Goal: Task Accomplishment & Management: Manage account settings

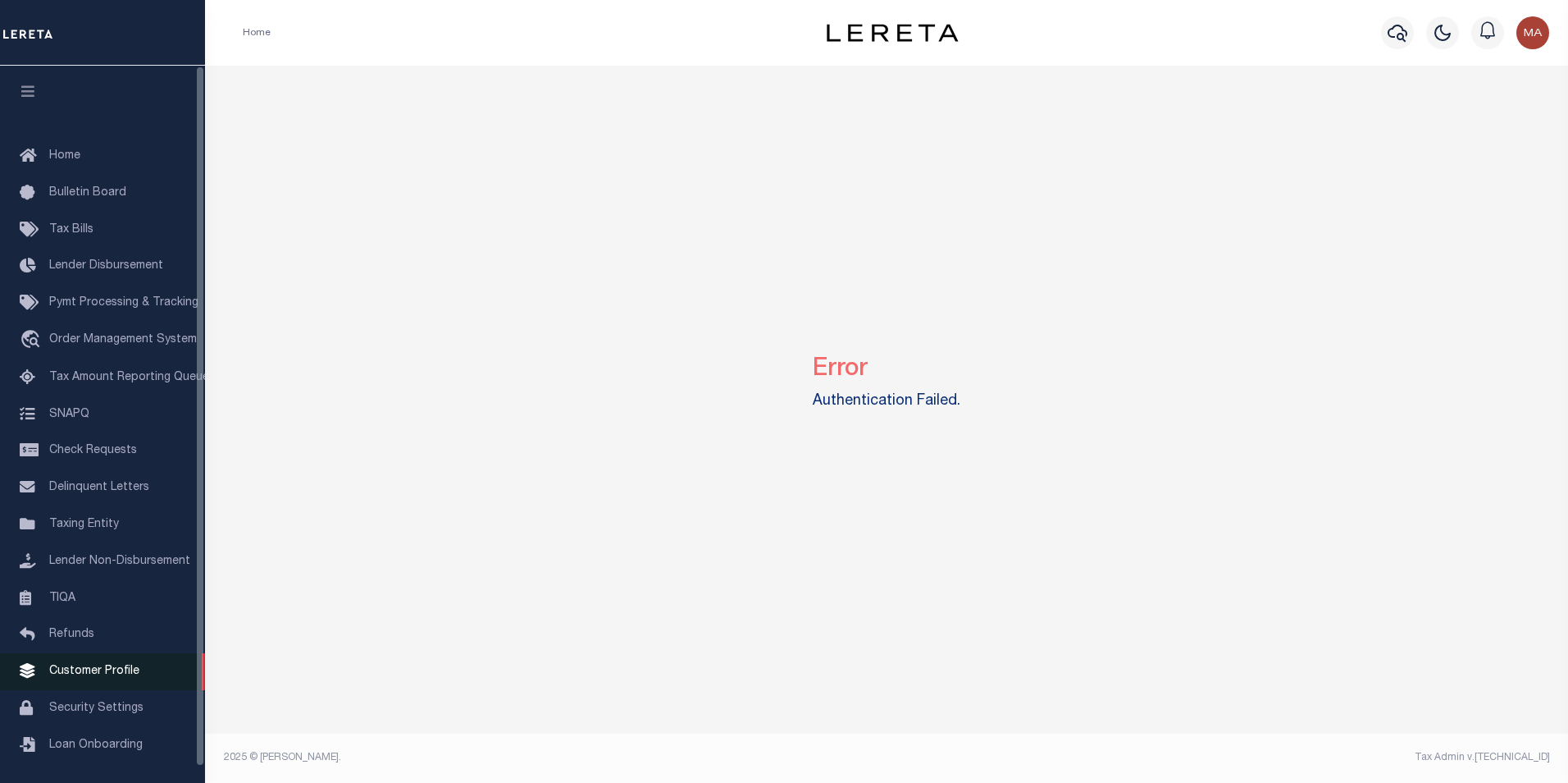
click at [117, 675] on span "Customer Profile" at bounding box center [94, 671] width 90 height 12
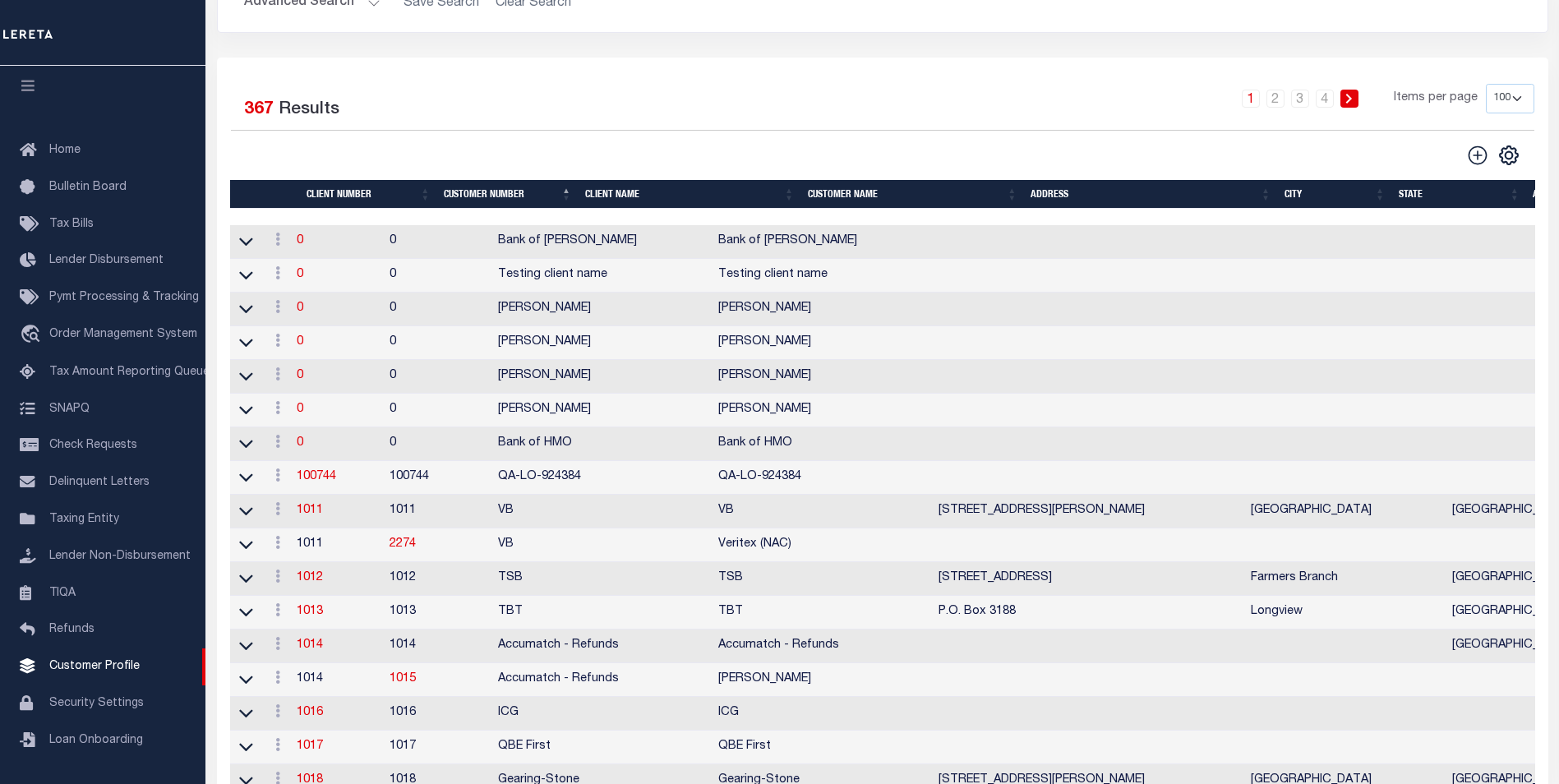
scroll to position [246, 0]
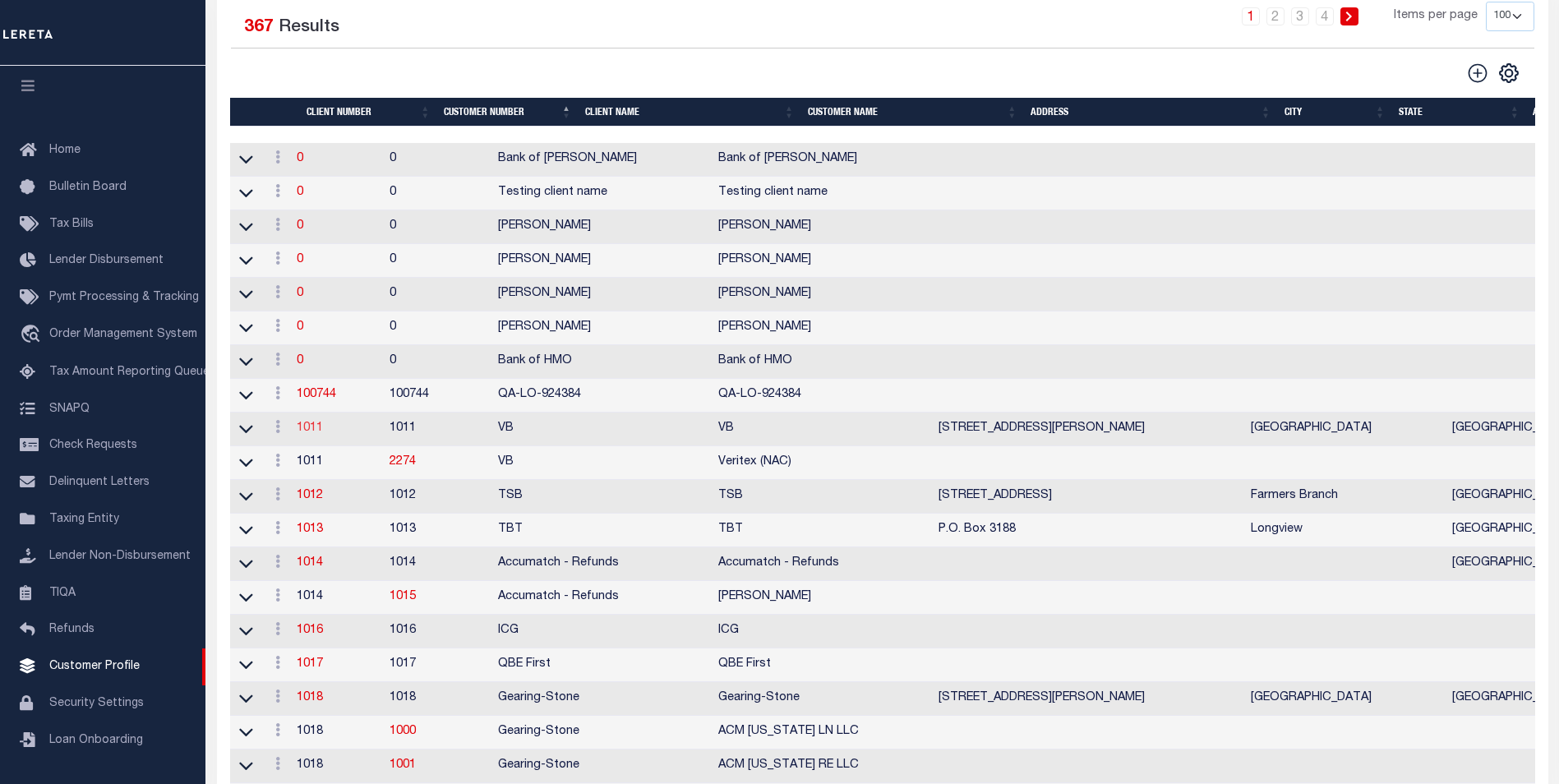
click at [323, 434] on link "1011" at bounding box center [309, 428] width 26 height 12
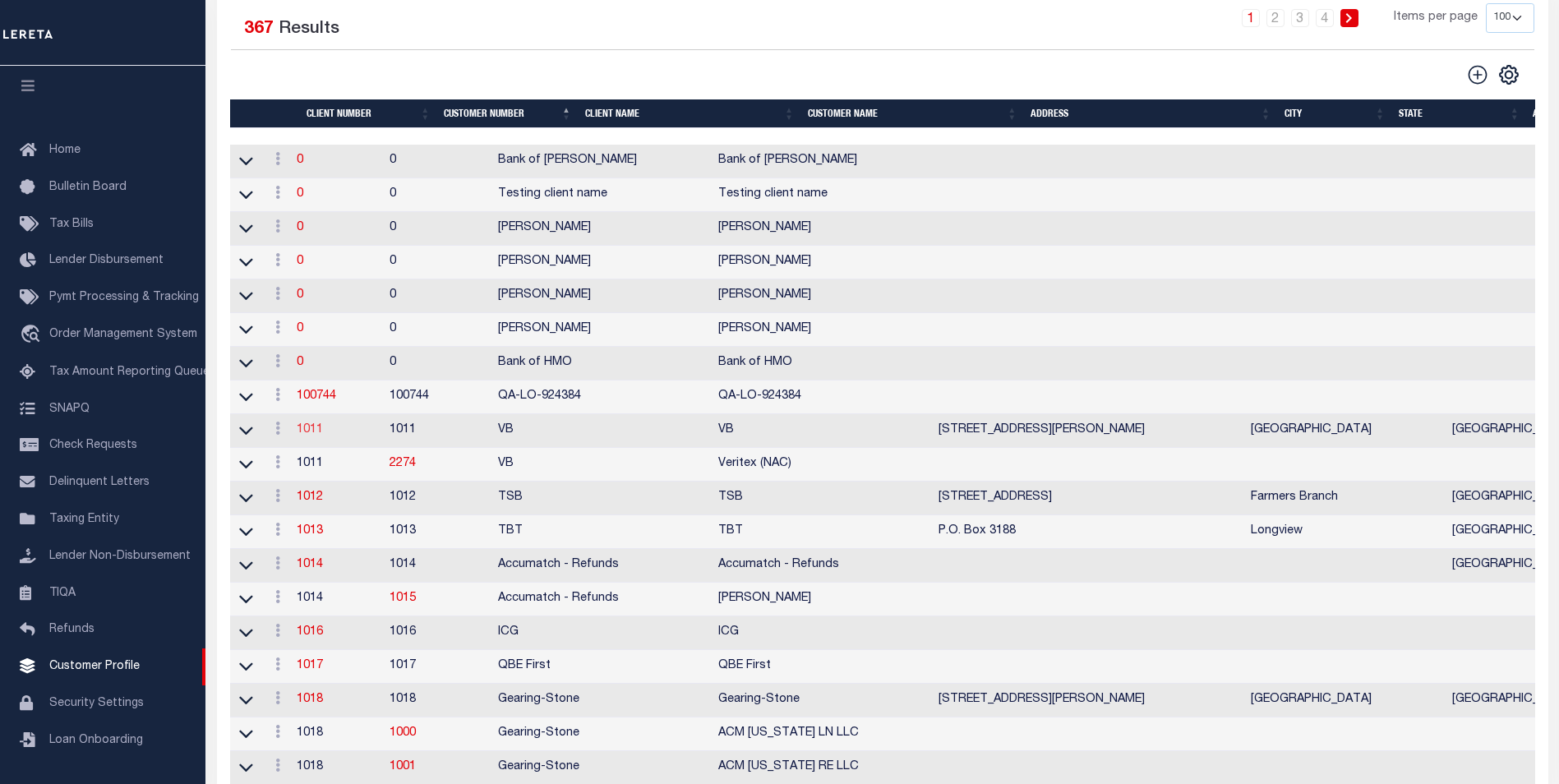
select select
type input "VB"
type input "1011"
type input "VB"
type input "Guy"
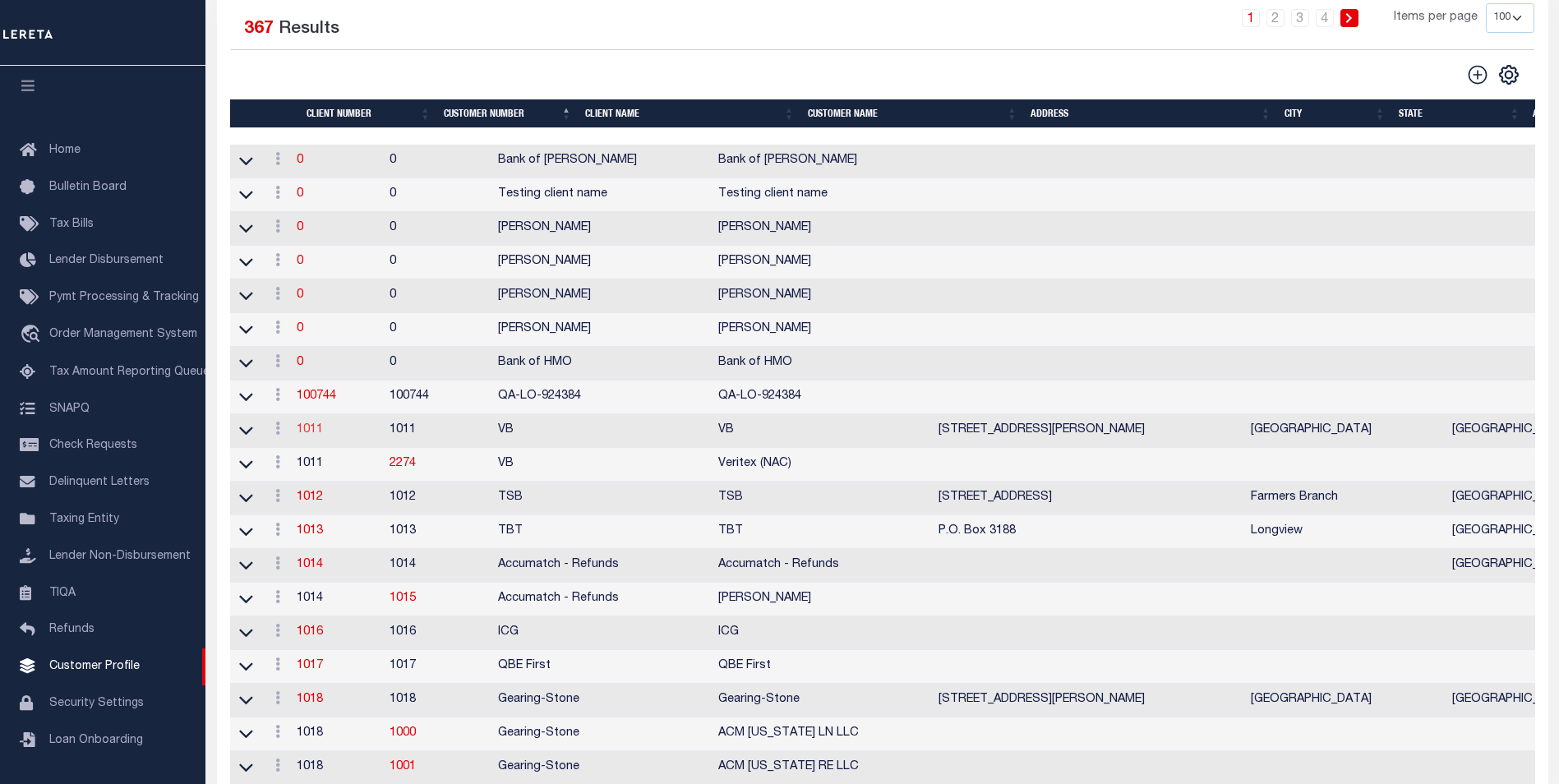
type input "Madison"
select select "Mixed Portfolio"
type input "Paula Kitchens"
type input "Beth Wiebe"
type input "11/17/2022"
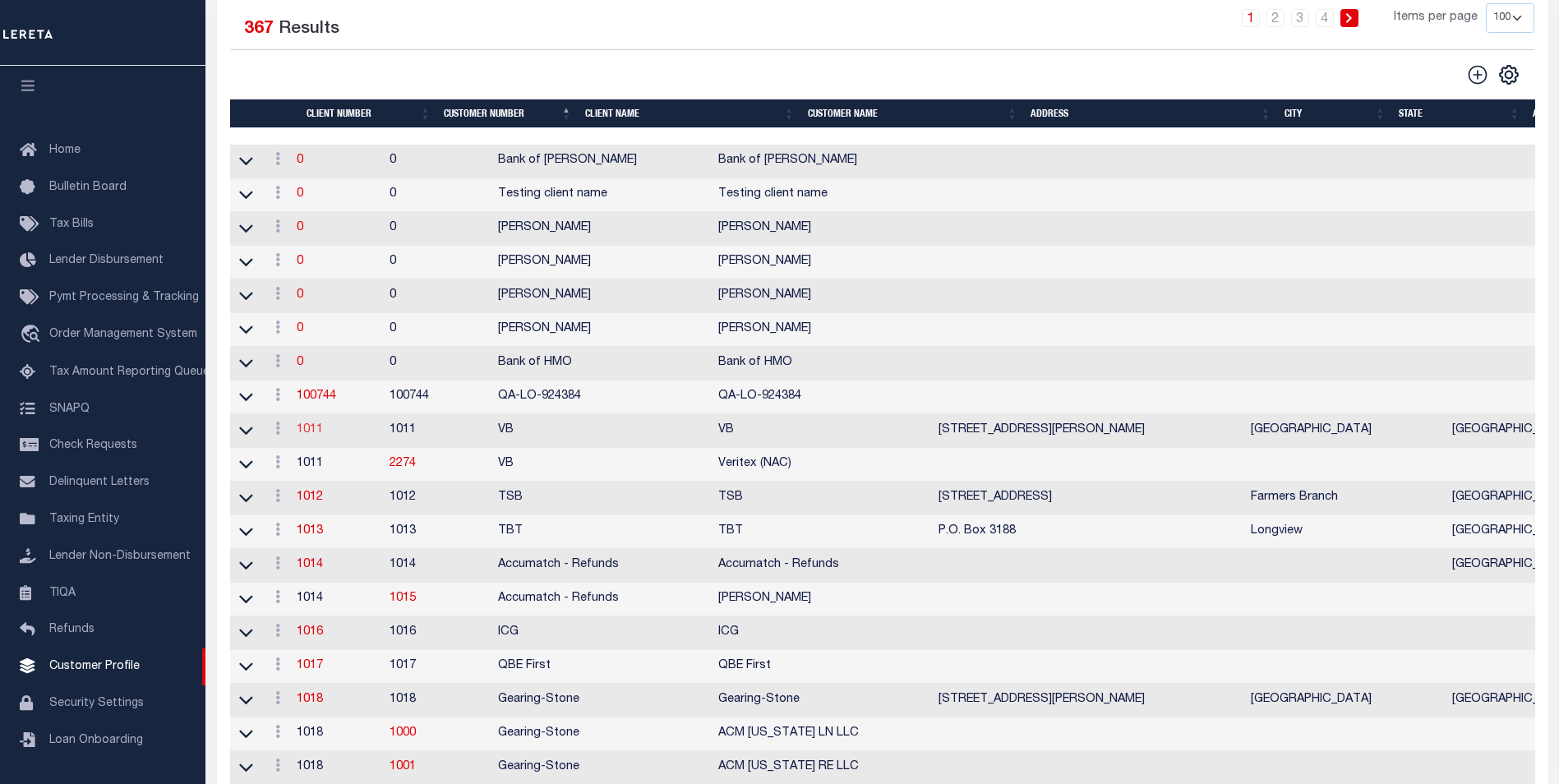
select select "Tier 3"
checkbox input "true"
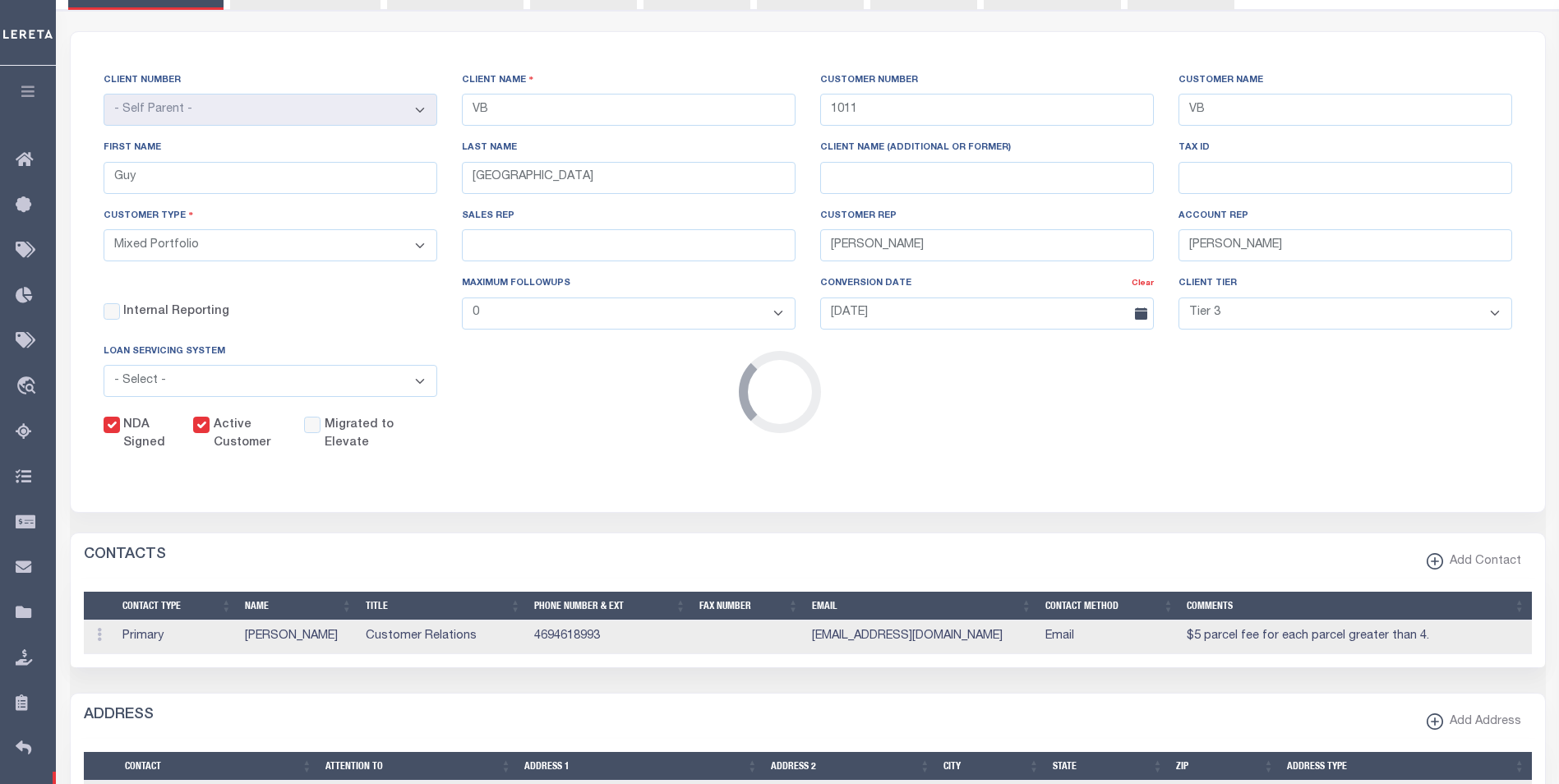
scroll to position [0, 0]
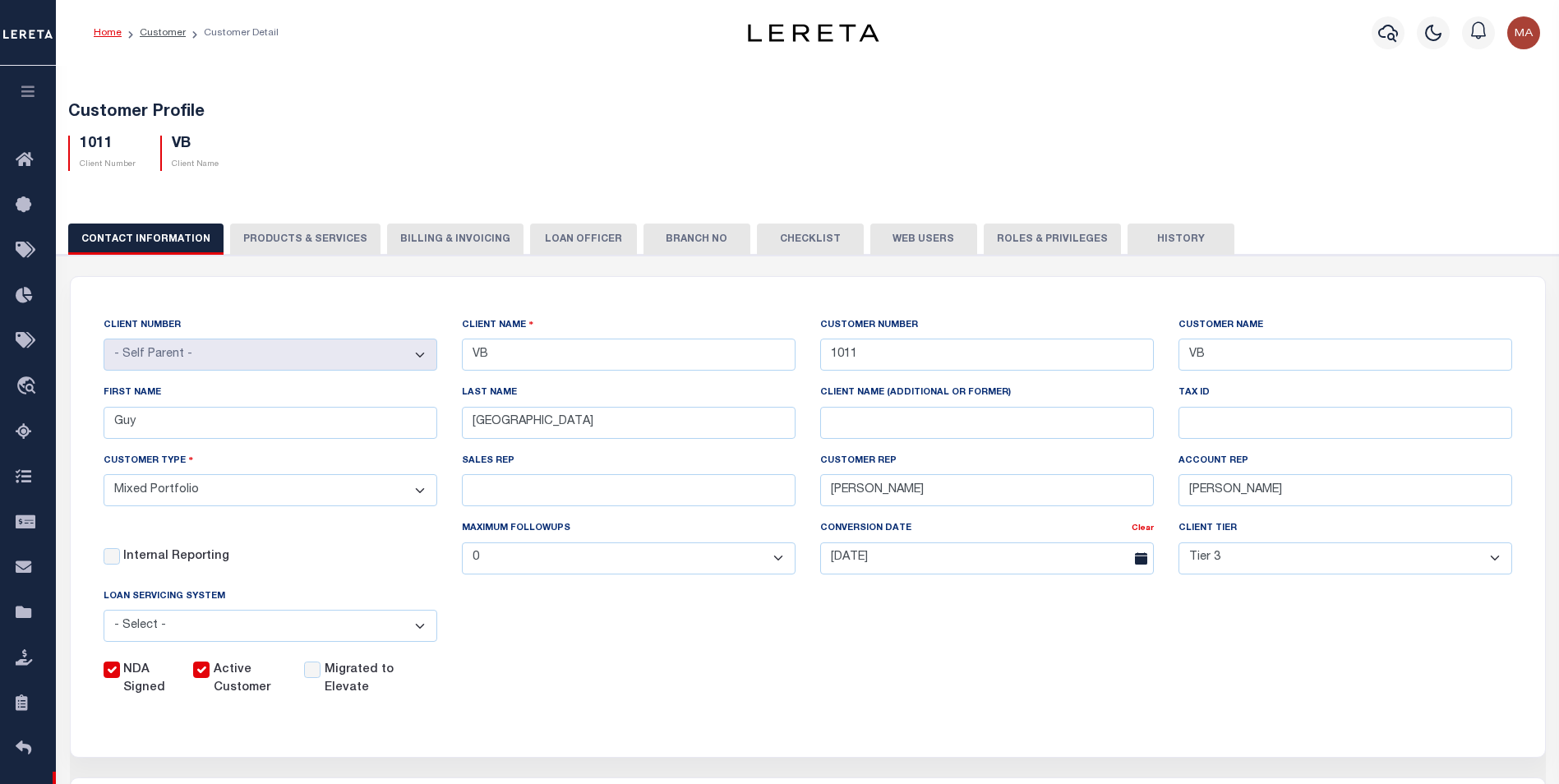
click at [354, 686] on label "Migrated to Elevate" at bounding box center [368, 680] width 87 height 37
click at [320, 678] on input "Migrated to Elevate" at bounding box center [312, 670] width 16 height 16
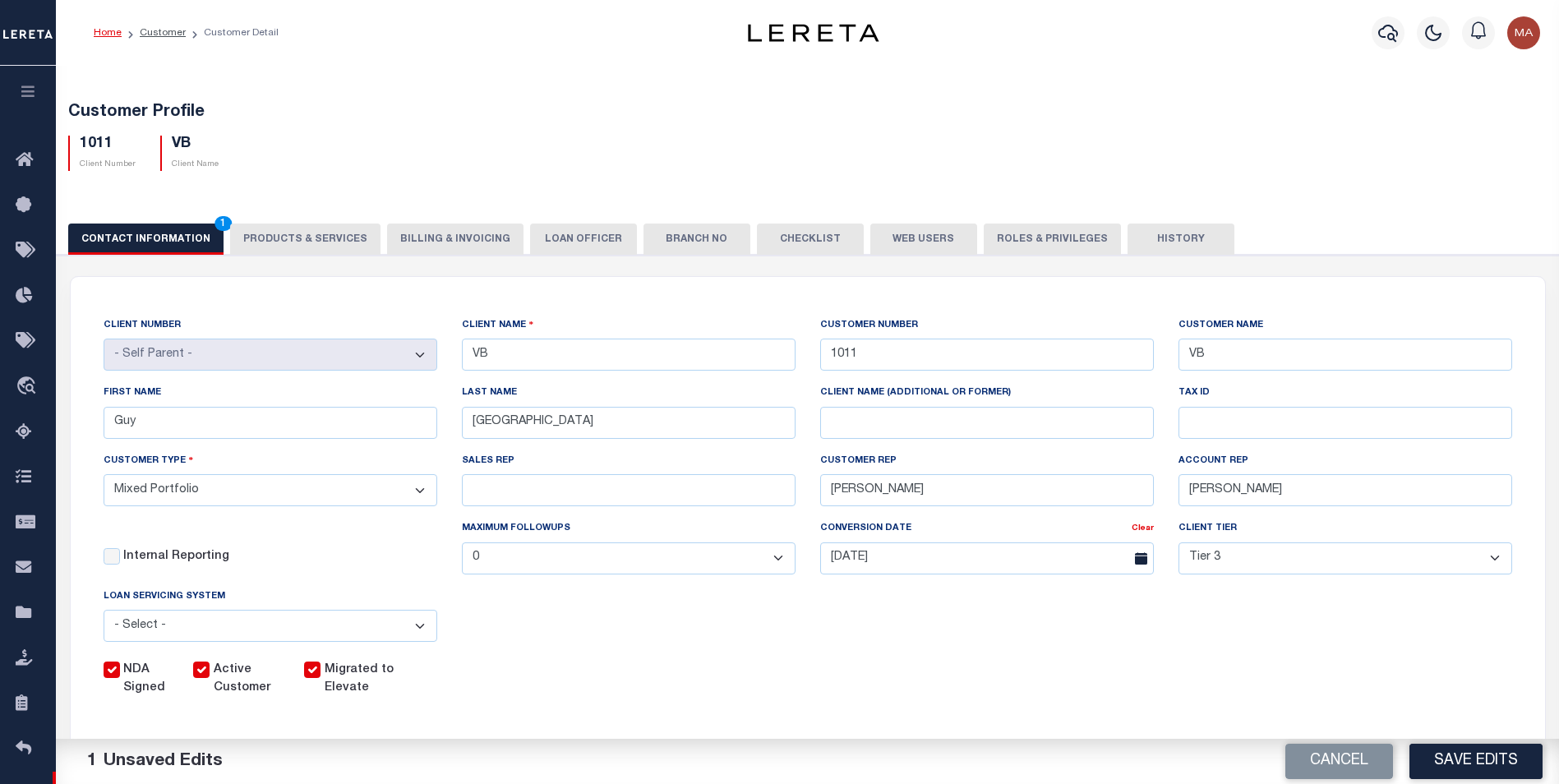
click at [354, 685] on label "Migrated to Elevate" at bounding box center [368, 680] width 87 height 37
click at [320, 678] on input "Migrated to Elevate" at bounding box center [312, 670] width 16 height 16
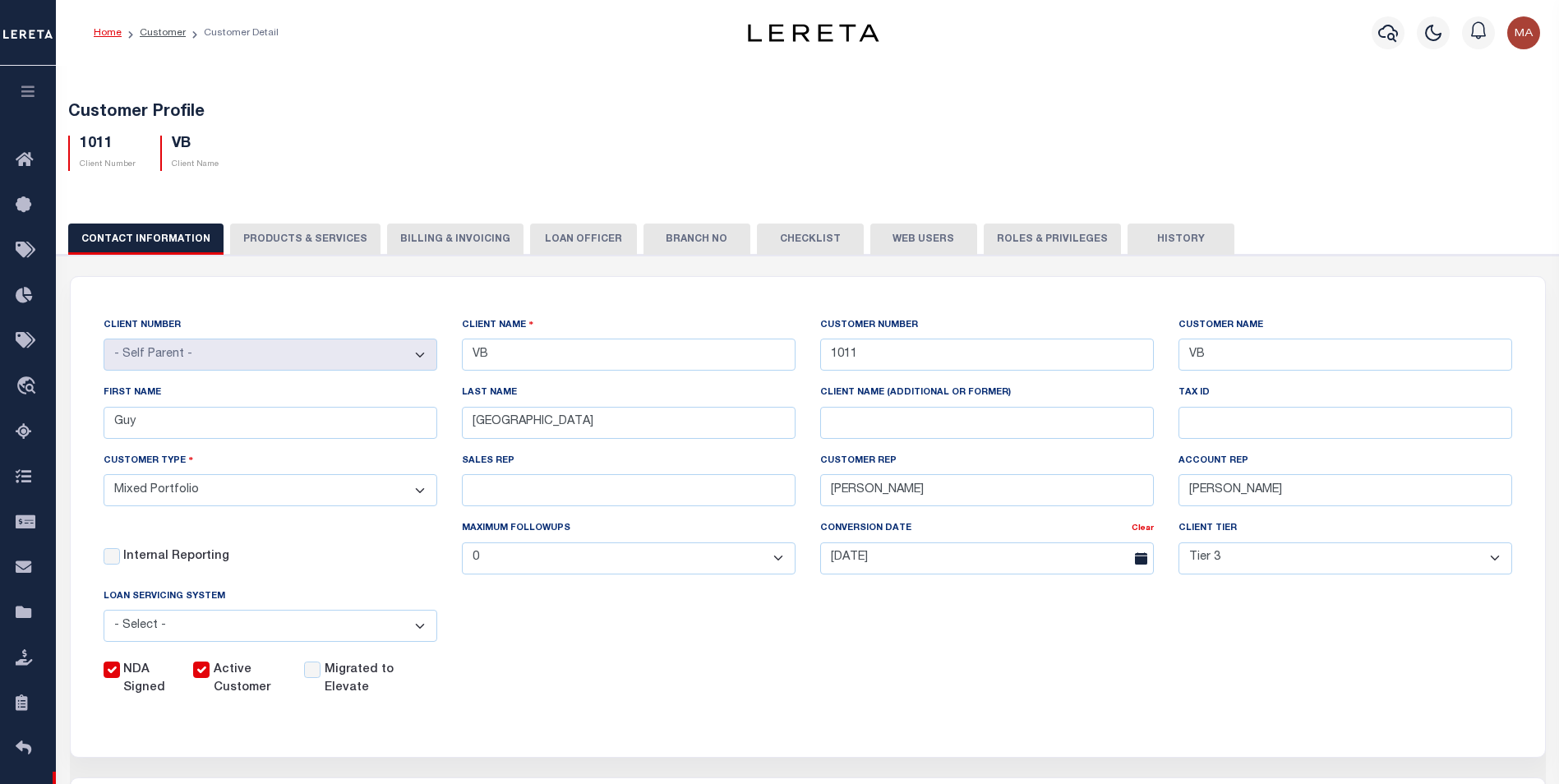
click at [354, 685] on label "Migrated to Elevate" at bounding box center [368, 680] width 87 height 37
click at [320, 678] on input "Migrated to Elevate" at bounding box center [312, 670] width 16 height 16
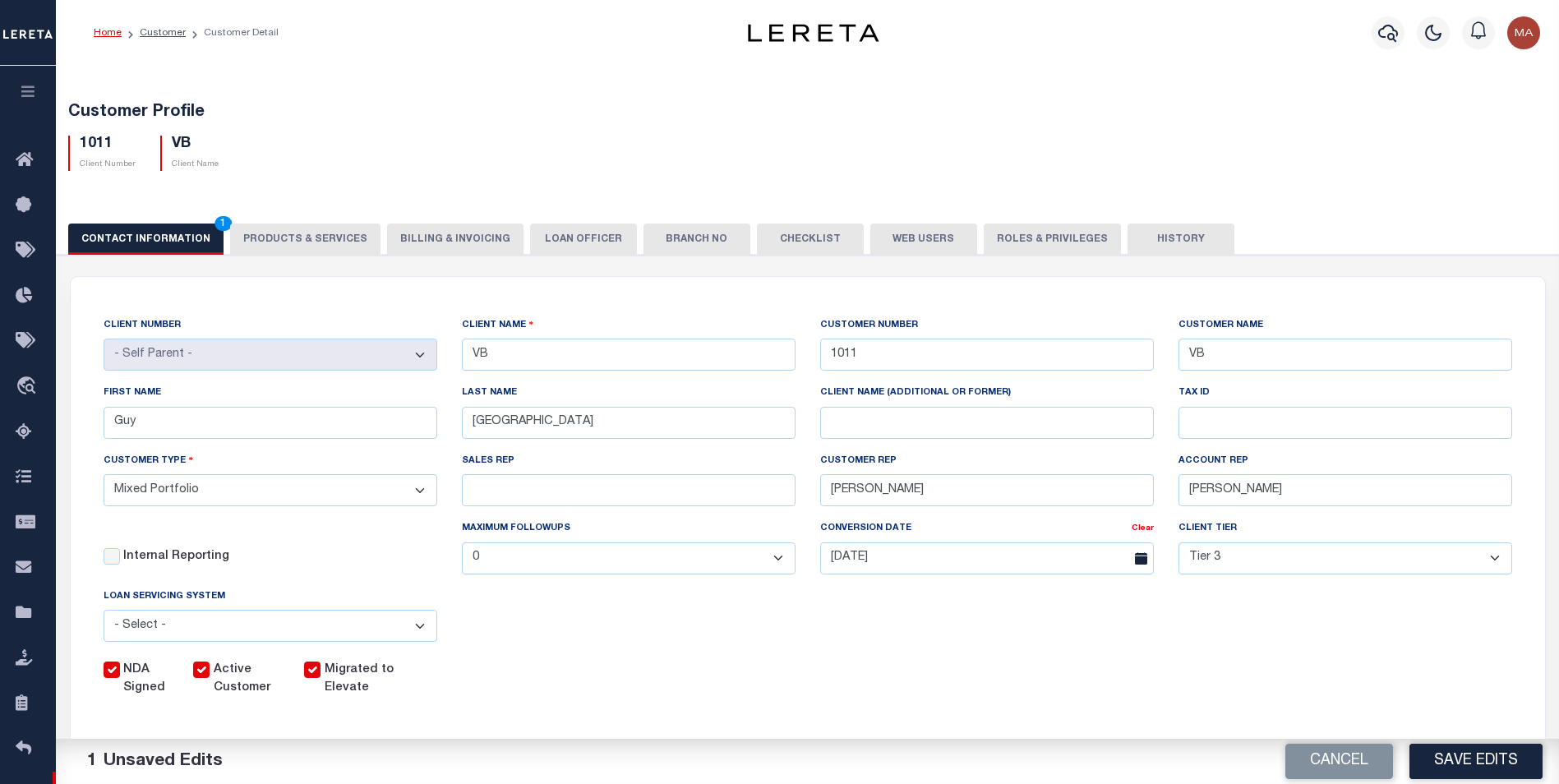
click at [354, 685] on label "Migrated to Elevate" at bounding box center [368, 680] width 87 height 37
click at [320, 678] on input "Migrated to Elevate" at bounding box center [312, 670] width 16 height 16
checkbox input "false"
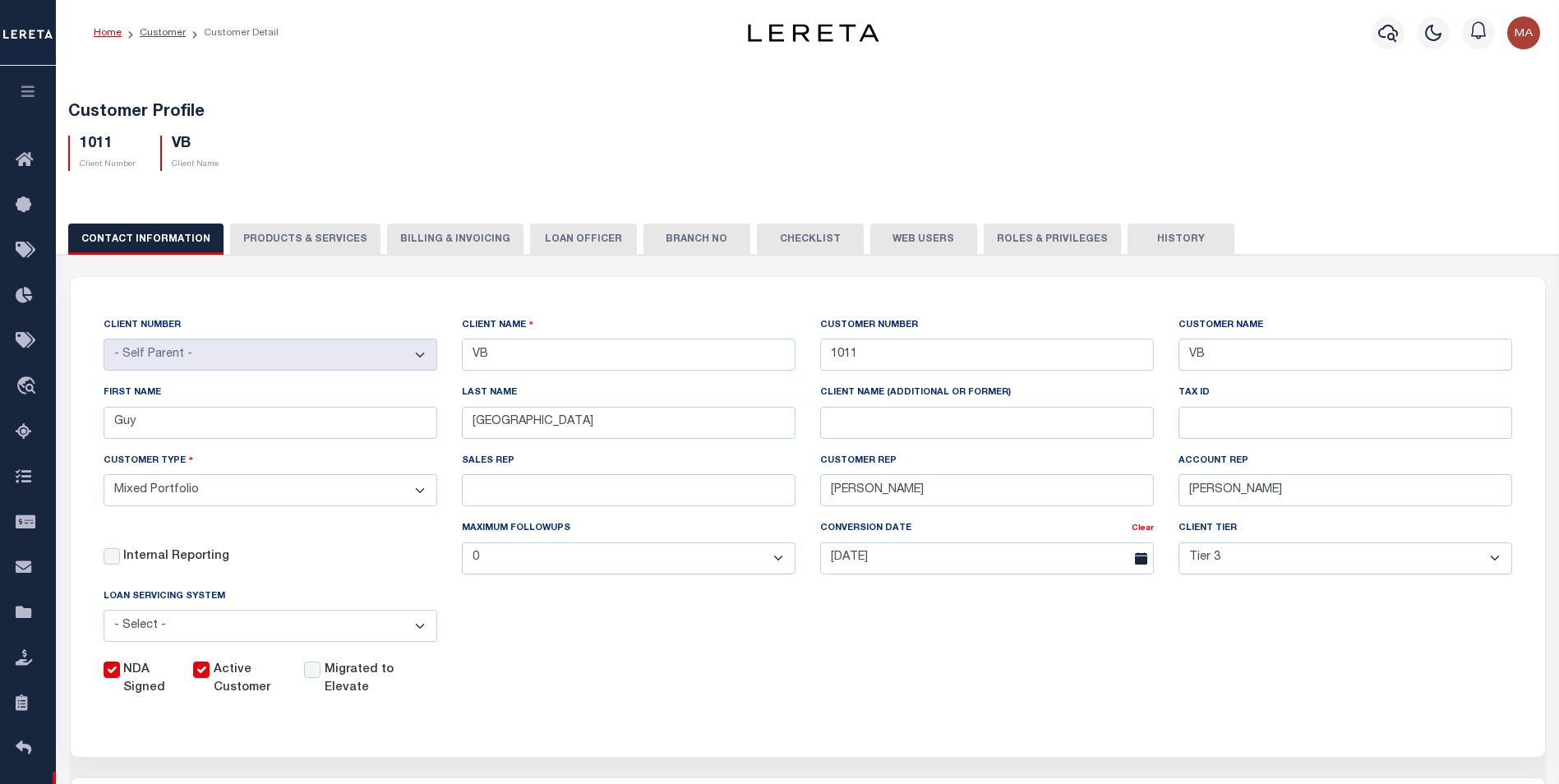
click at [239, 685] on label "Active Customer" at bounding box center [248, 680] width 70 height 37
click at [210, 678] on input "Active Customer" at bounding box center [202, 670] width 16 height 16
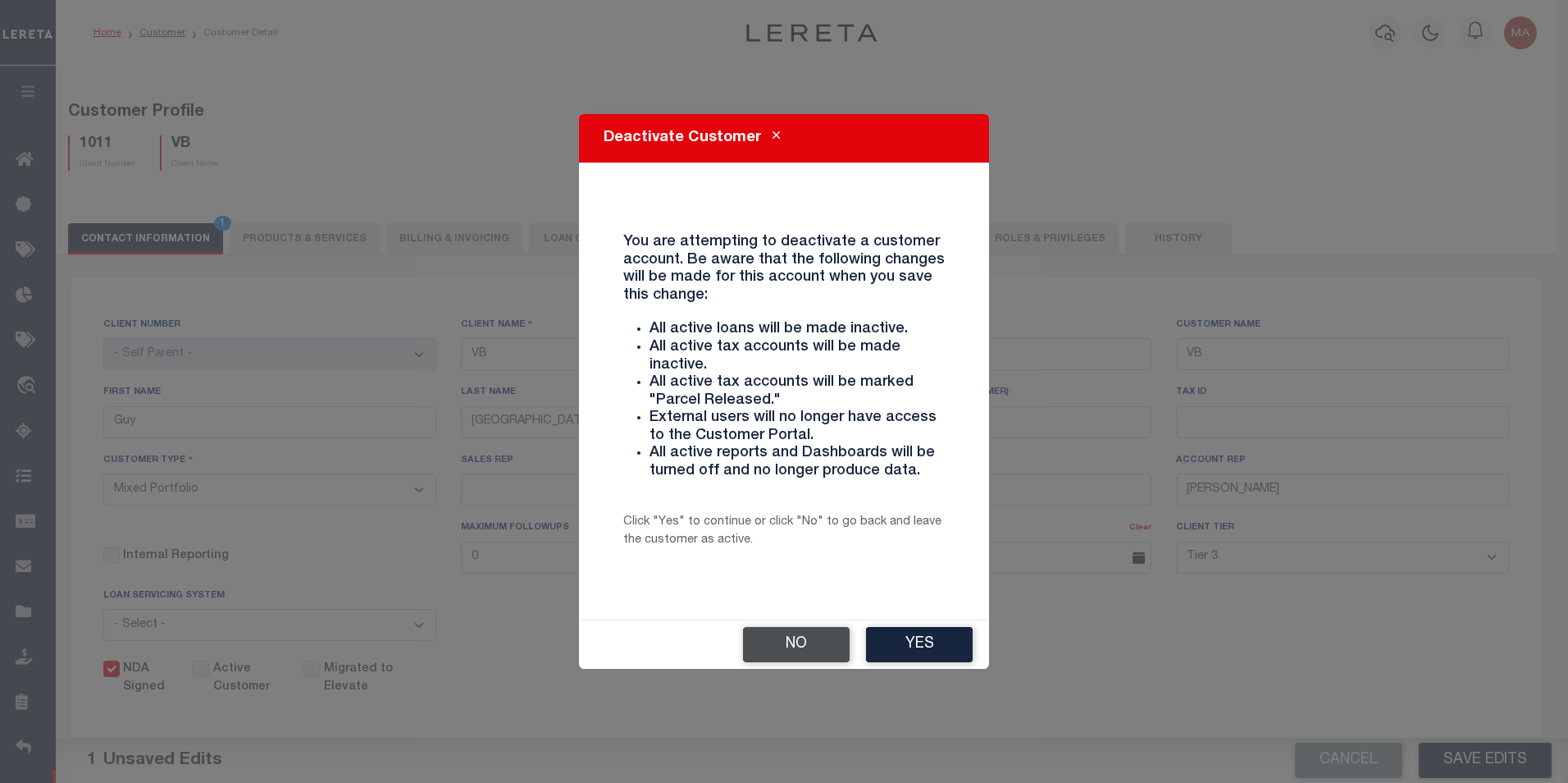
click at [819, 657] on button "No" at bounding box center [796, 644] width 107 height 36
checkbox input "true"
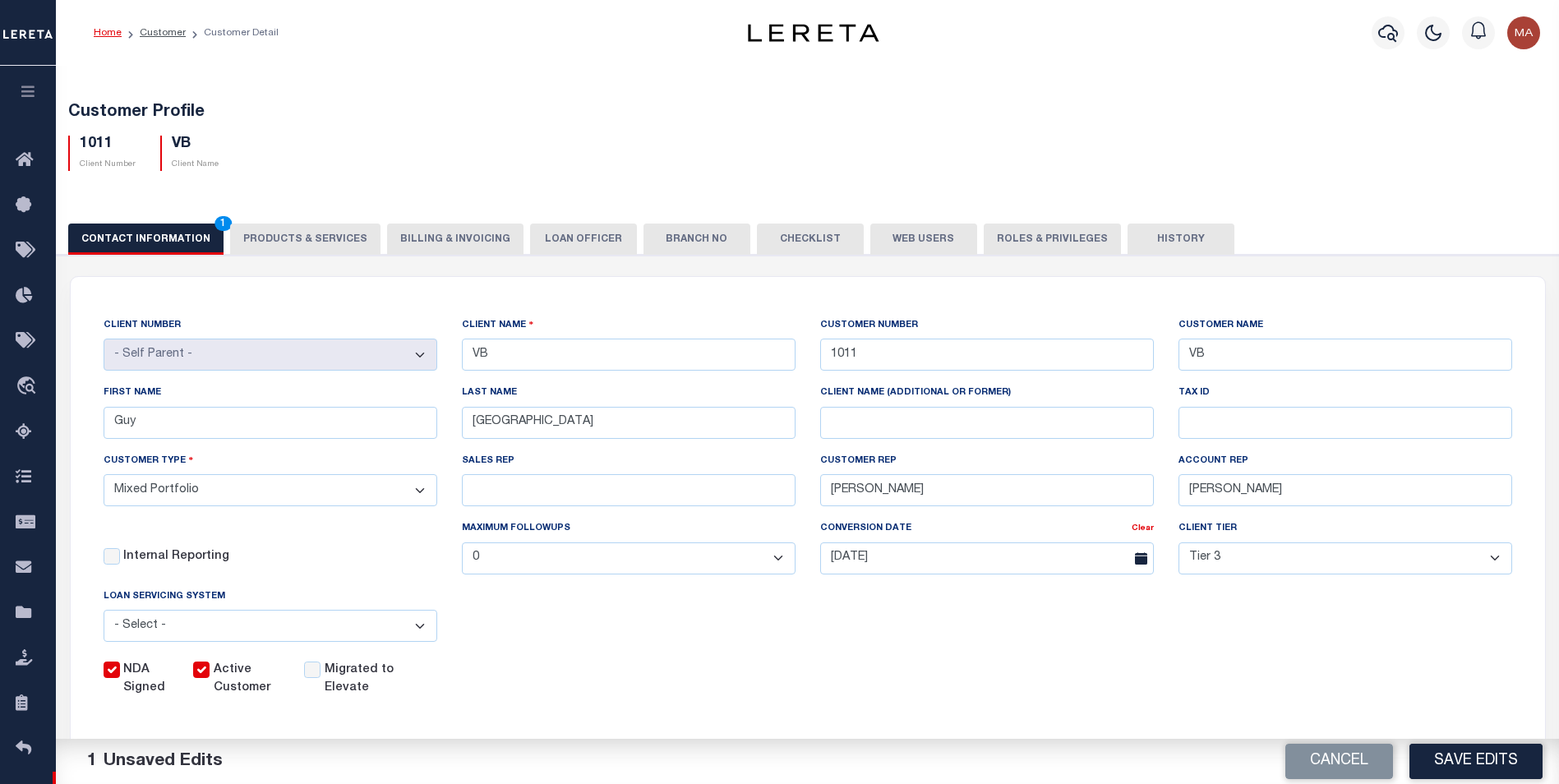
click at [366, 682] on label "Migrated to Elevate" at bounding box center [368, 680] width 87 height 37
click at [320, 678] on input "Migrated to Elevate" at bounding box center [312, 670] width 16 height 16
click at [366, 682] on label "Migrated to Elevate" at bounding box center [368, 680] width 87 height 37
click at [320, 678] on input "Migrated to Elevate" at bounding box center [312, 670] width 16 height 16
click at [366, 682] on label "Migrated to Elevate" at bounding box center [368, 680] width 87 height 37
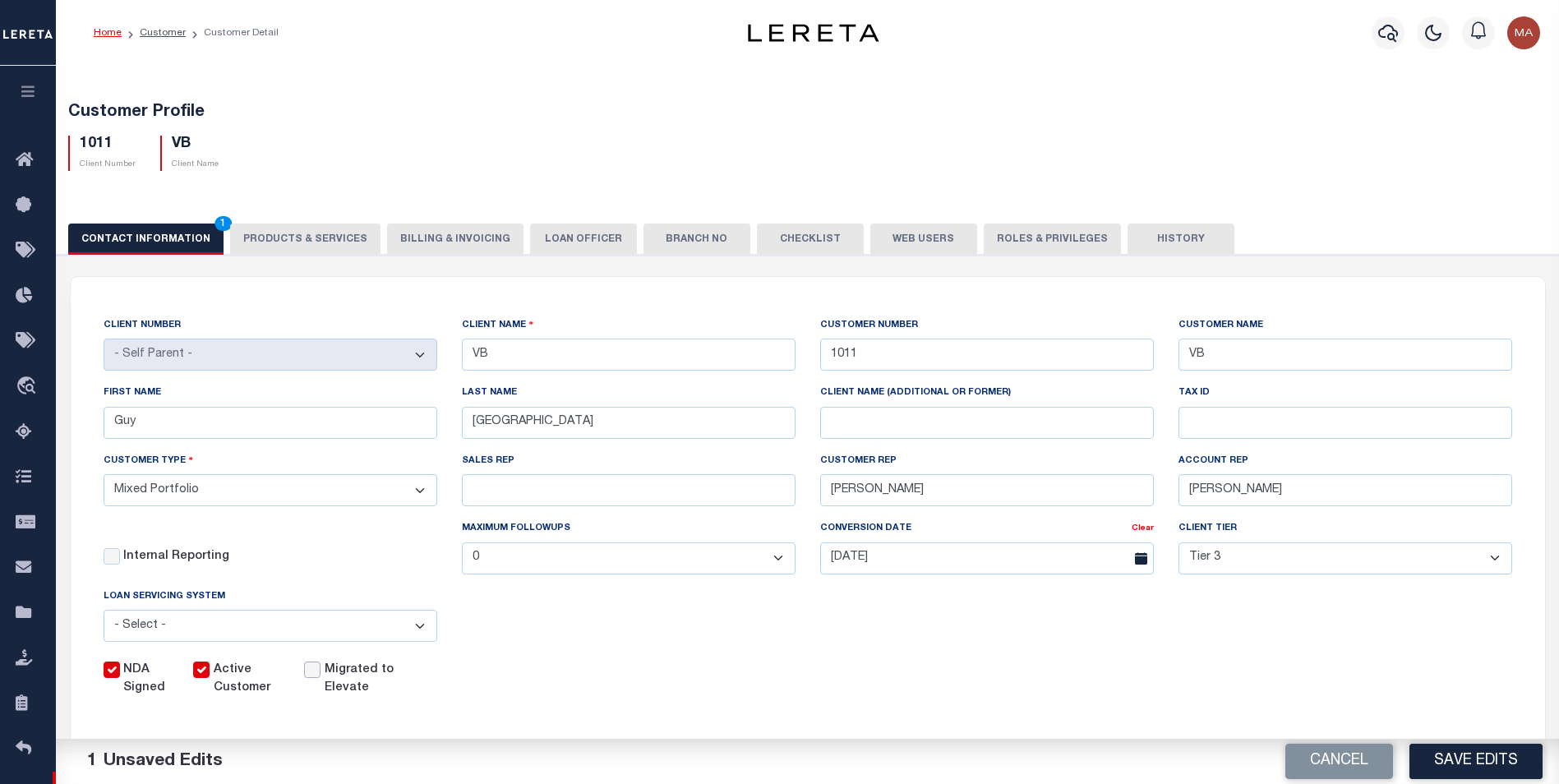
click at [320, 678] on input "Migrated to Elevate" at bounding box center [312, 670] width 16 height 16
click at [366, 682] on label "Migrated to Elevate" at bounding box center [368, 680] width 87 height 37
click at [320, 678] on input "Migrated to Elevate" at bounding box center [312, 670] width 16 height 16
checkbox input "false"
click at [1340, 772] on button "Cancel" at bounding box center [1339, 761] width 108 height 36
